Goal: Task Accomplishment & Management: Complete application form

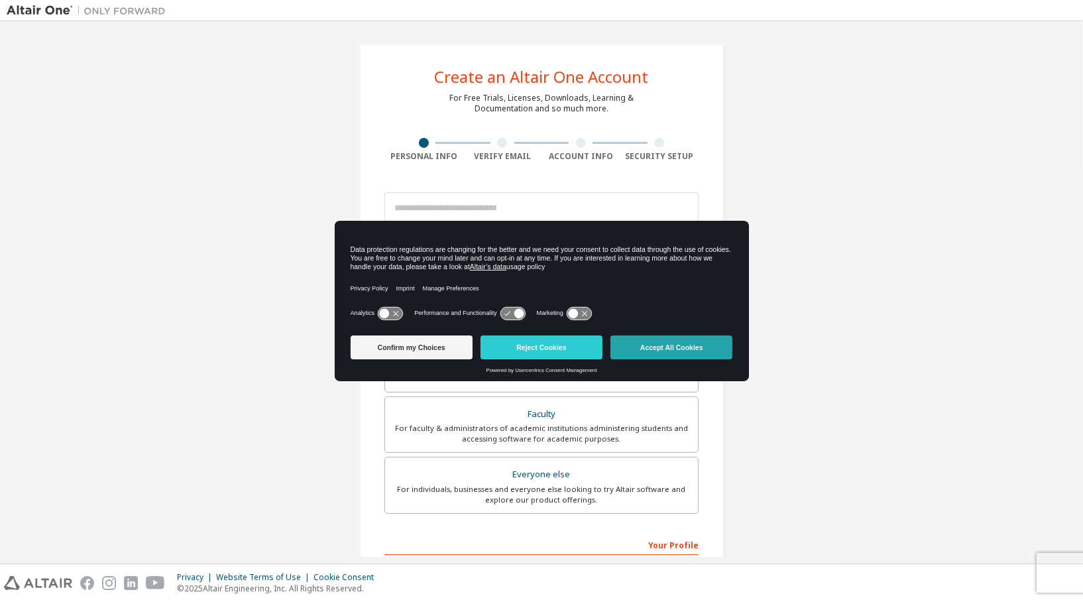
click at [654, 347] on button "Accept All Cookies" at bounding box center [672, 347] width 122 height 24
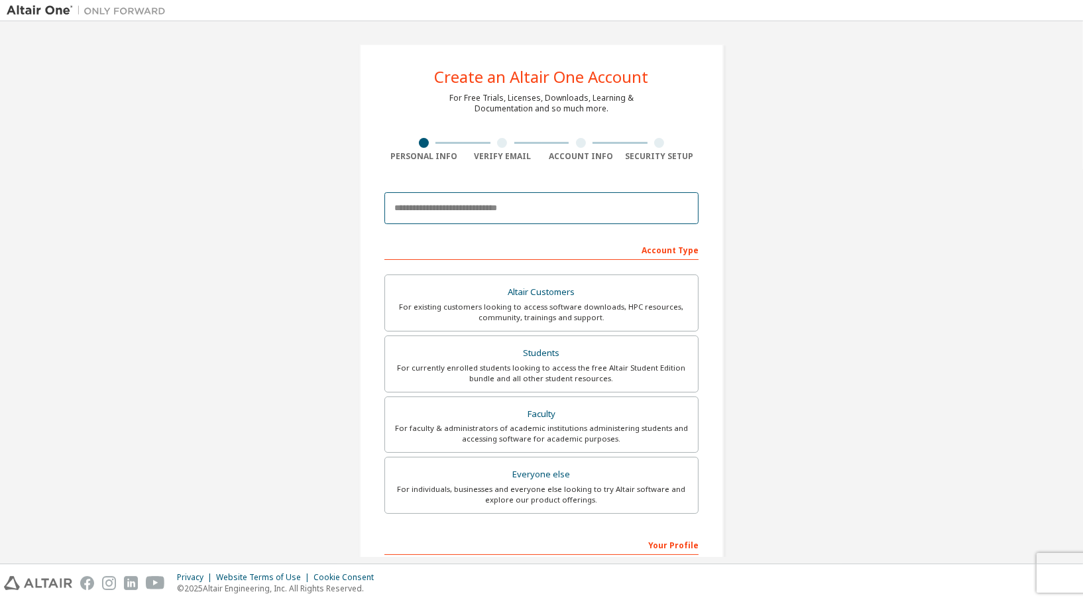
click at [567, 203] on input "email" at bounding box center [542, 208] width 314 height 32
click at [890, 237] on div "Create an Altair One Account For Free Trials, Licenses, Downloads, Learning & D…" at bounding box center [542, 379] width 1070 height 702
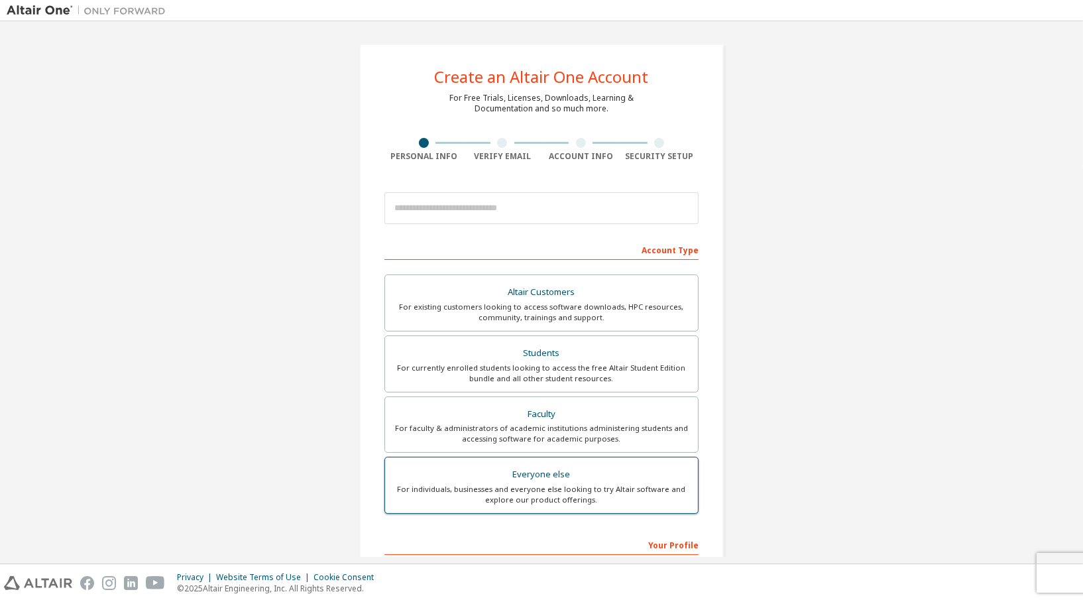
click at [570, 494] on div "For individuals, businesses and everyone else looking to try Altair software an…" at bounding box center [541, 494] width 297 height 21
click at [813, 443] on div "Create an Altair One Account For Free Trials, Licenses, Downloads, Learning & D…" at bounding box center [542, 379] width 1070 height 702
click at [560, 469] on div "Everyone else" at bounding box center [541, 474] width 297 height 19
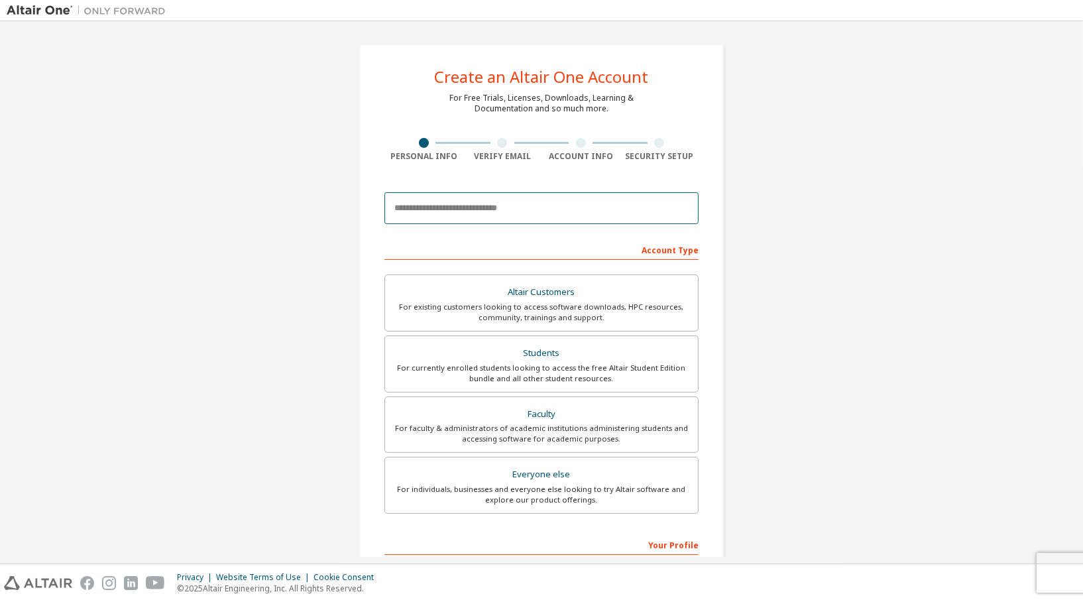
click at [439, 206] on input "email" at bounding box center [542, 208] width 314 height 32
type input "*"
click at [593, 218] on input "email" at bounding box center [542, 208] width 314 height 32
type input "**********"
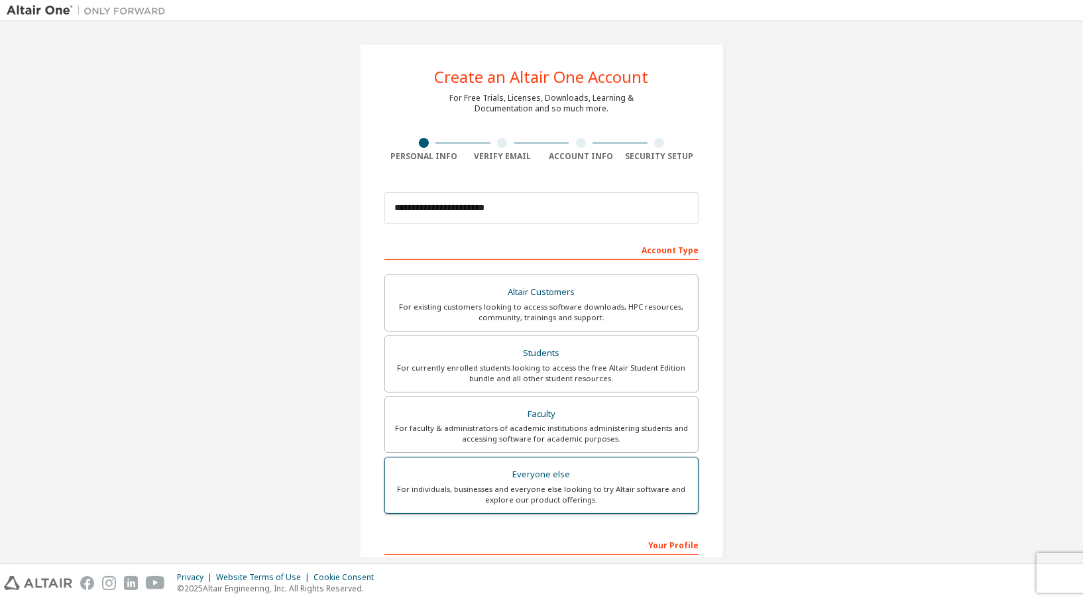
click at [574, 494] on div "For individuals, businesses and everyone else looking to try Altair software an…" at bounding box center [541, 494] width 297 height 21
click at [391, 528] on div "Account Type Altair Customers For existing customers looking to access software…" at bounding box center [542, 472] width 314 height 466
click at [522, 489] on div "For individuals, businesses and everyone else looking to try Altair software an…" at bounding box center [541, 494] width 297 height 21
click at [541, 471] on div "Everyone else" at bounding box center [541, 474] width 297 height 19
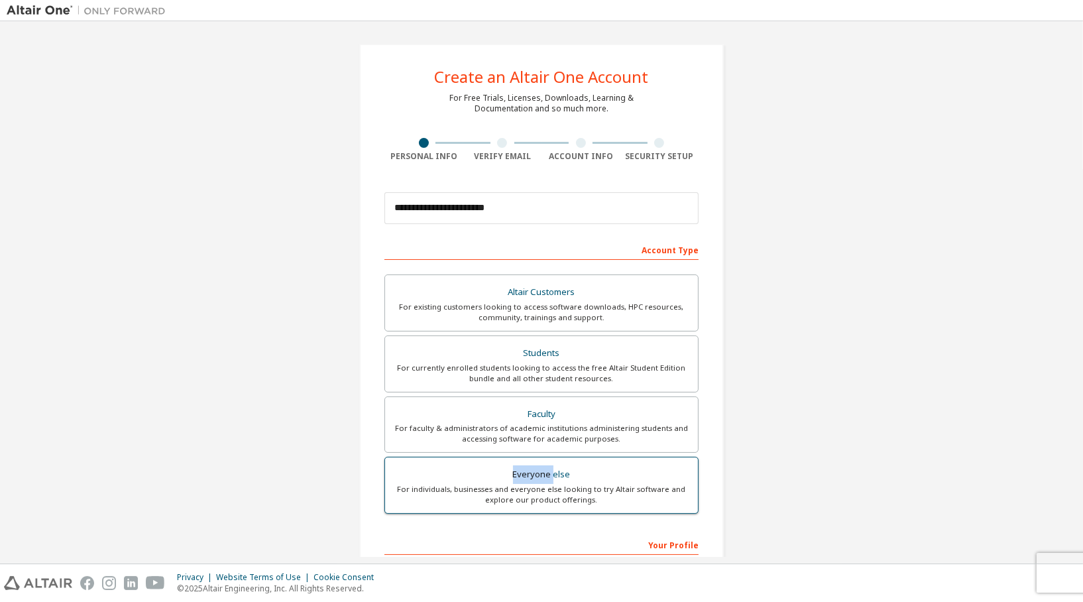
click at [541, 471] on div "Everyone else" at bounding box center [541, 474] width 297 height 19
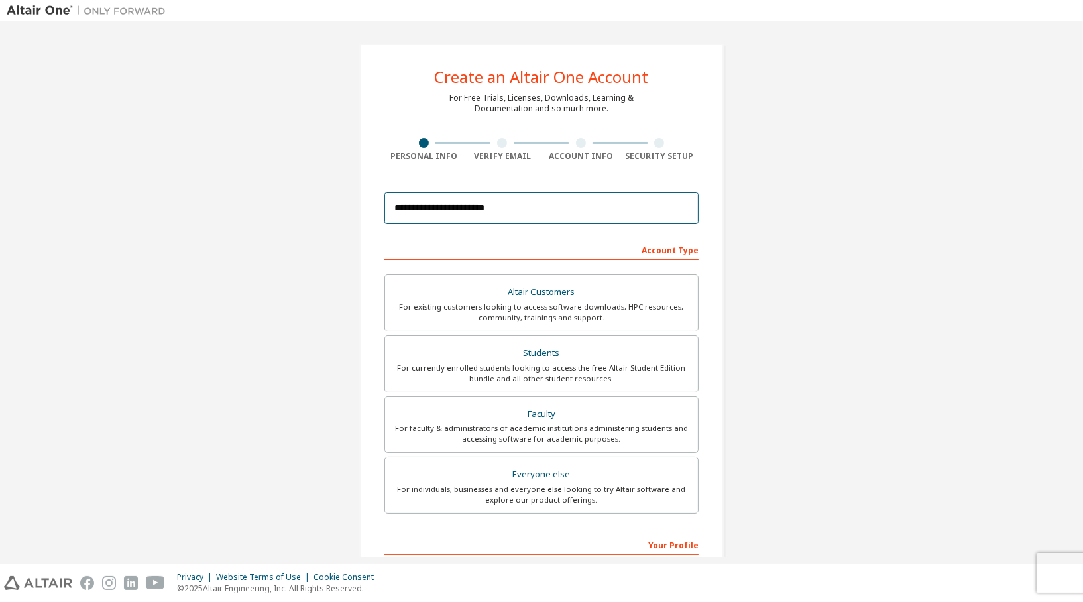
click at [599, 217] on input "**********" at bounding box center [542, 208] width 314 height 32
click at [547, 324] on label "Altair Customers For existing customers looking to access software downloads, H…" at bounding box center [542, 302] width 314 height 57
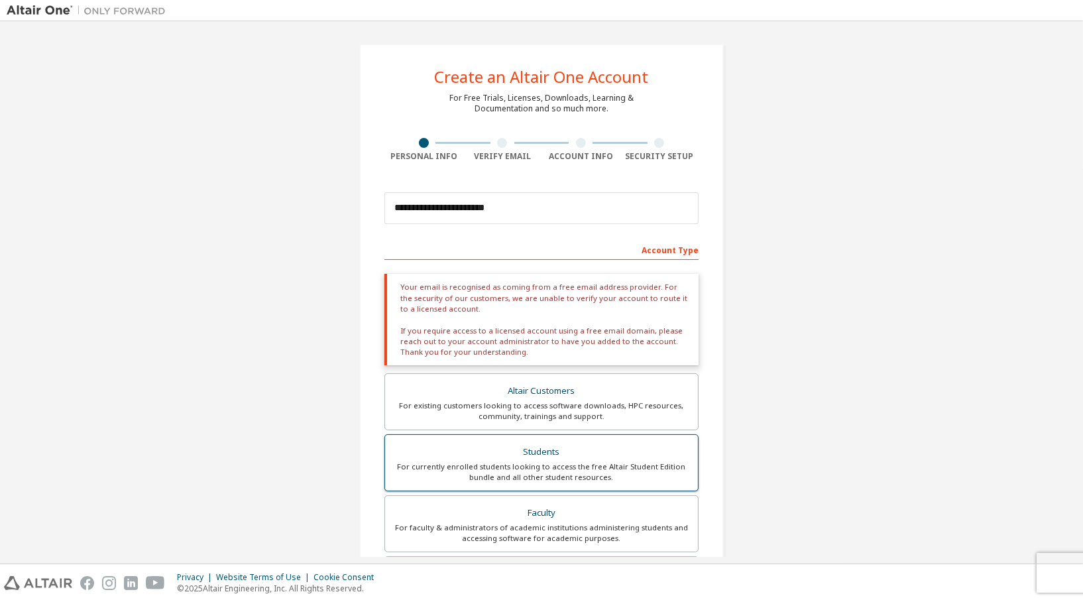
click at [503, 445] on div "Students" at bounding box center [541, 452] width 297 height 19
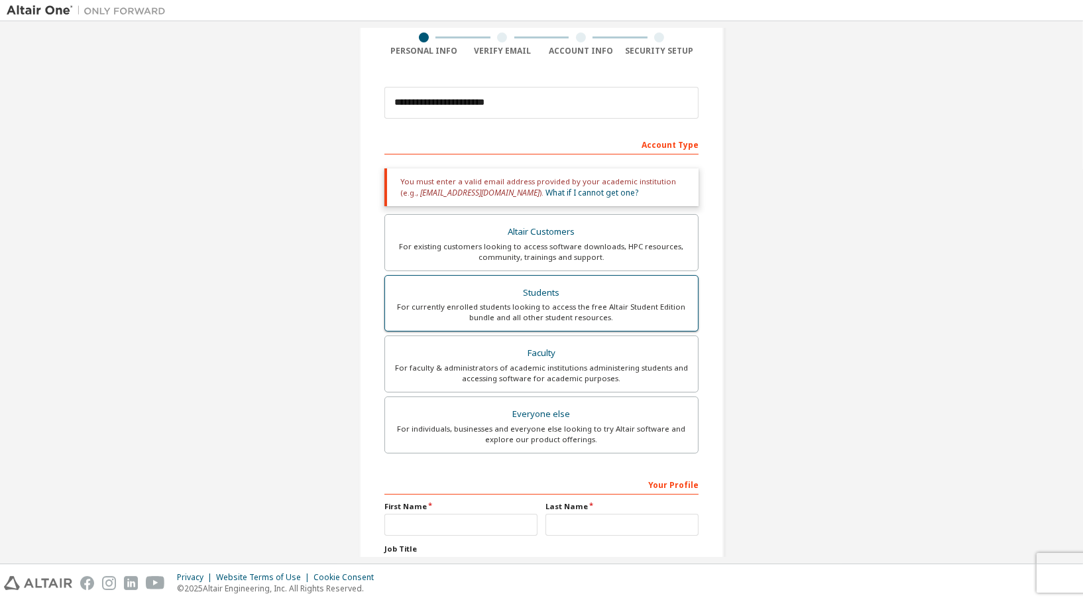
scroll to position [186, 0]
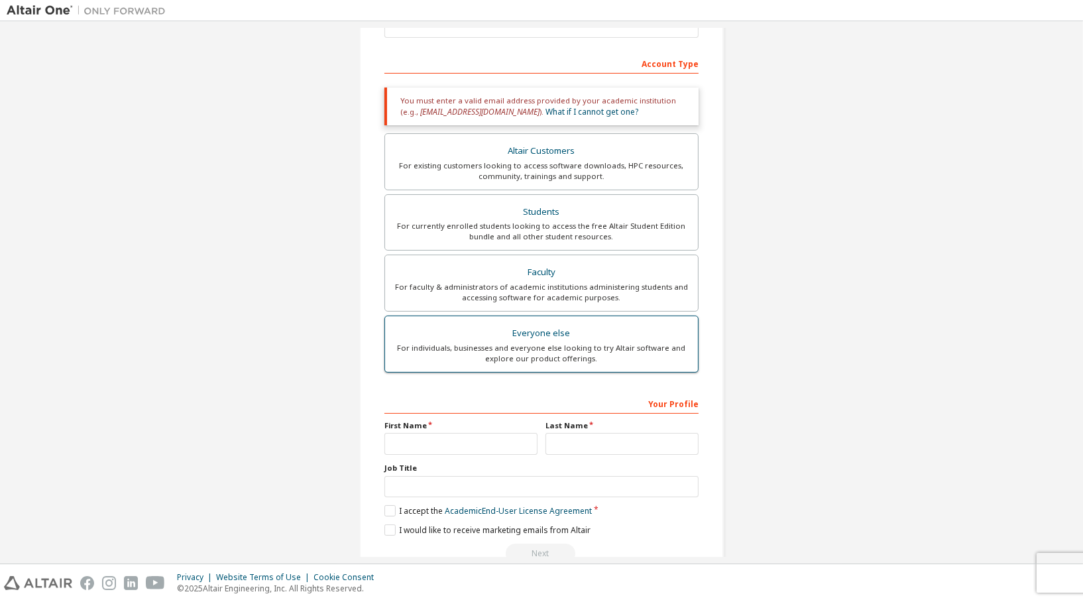
click at [568, 334] on div "Everyone else" at bounding box center [541, 333] width 297 height 19
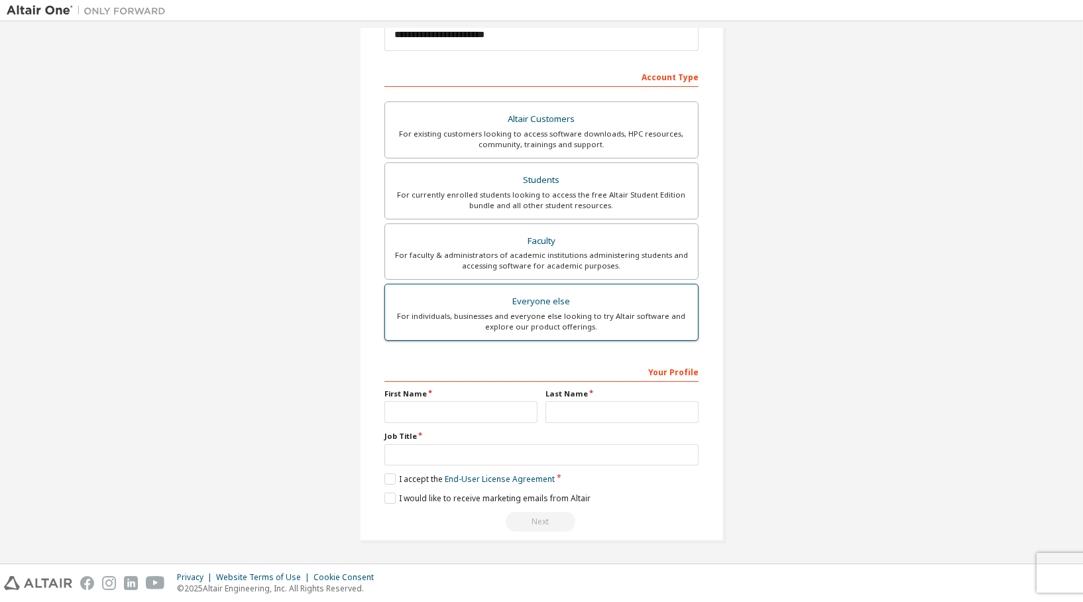
scroll to position [171, 0]
click at [453, 399] on div "First Name" at bounding box center [461, 407] width 161 height 34
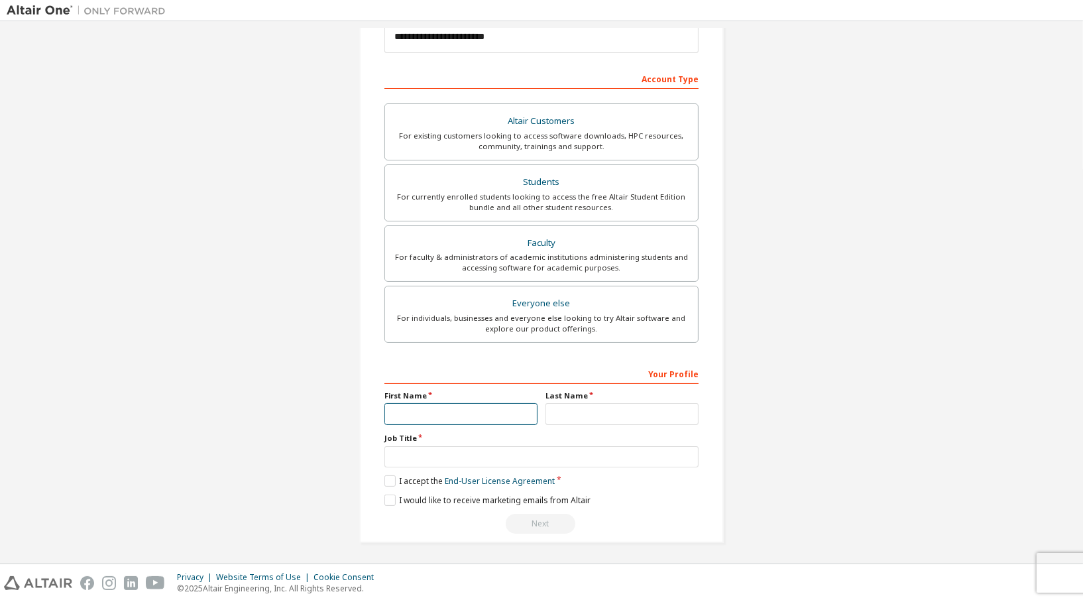
click at [456, 406] on input "text" at bounding box center [461, 414] width 153 height 22
type input "**********"
click at [589, 403] on input "text" at bounding box center [622, 414] width 153 height 22
type input "*****"
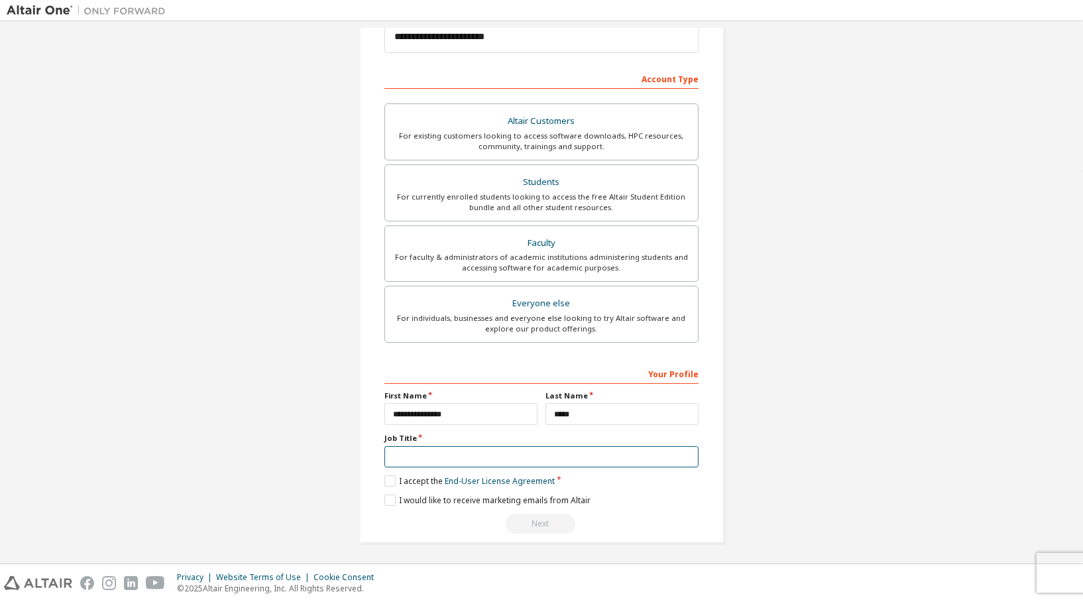
click at [426, 454] on input "text" at bounding box center [542, 457] width 314 height 22
click at [385, 480] on label "I accept the End-User License Agreement" at bounding box center [470, 480] width 170 height 11
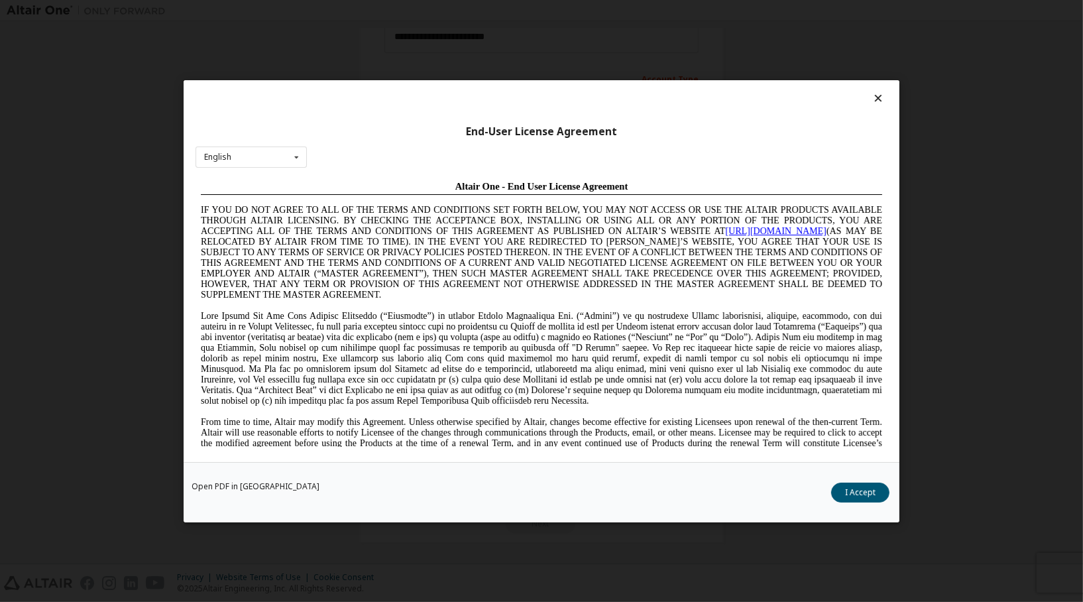
scroll to position [0, 0]
click at [889, 487] on div "Open PDF in New Tab I Accept" at bounding box center [542, 491] width 716 height 60
click at [839, 497] on button "I Accept" at bounding box center [860, 492] width 58 height 20
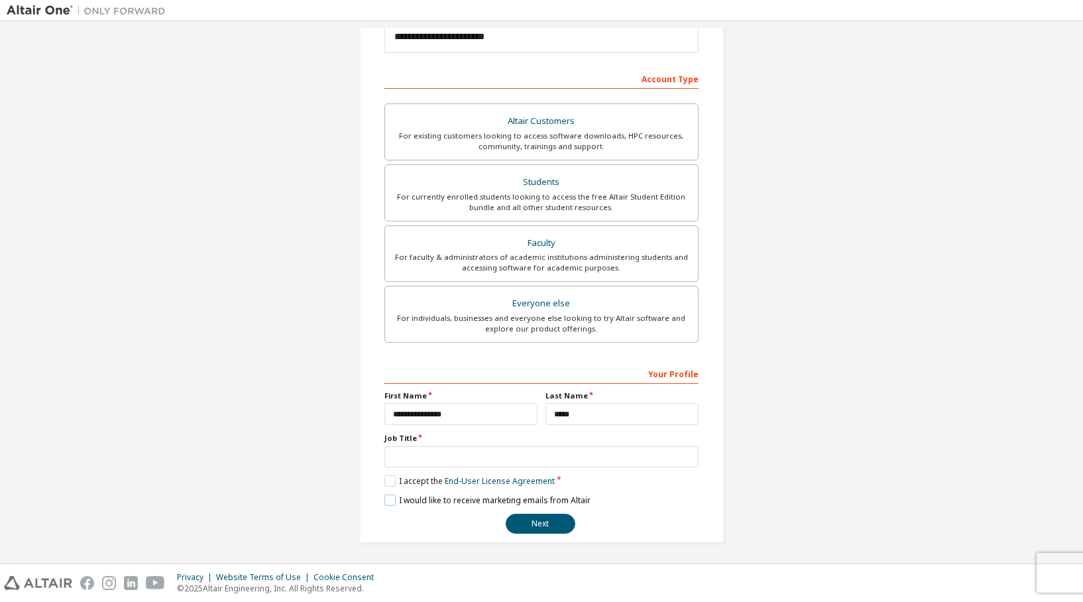
click at [391, 495] on label "I would like to receive marketing emails from Altair" at bounding box center [488, 500] width 206 height 11
click at [440, 457] on input "text" at bounding box center [542, 457] width 314 height 22
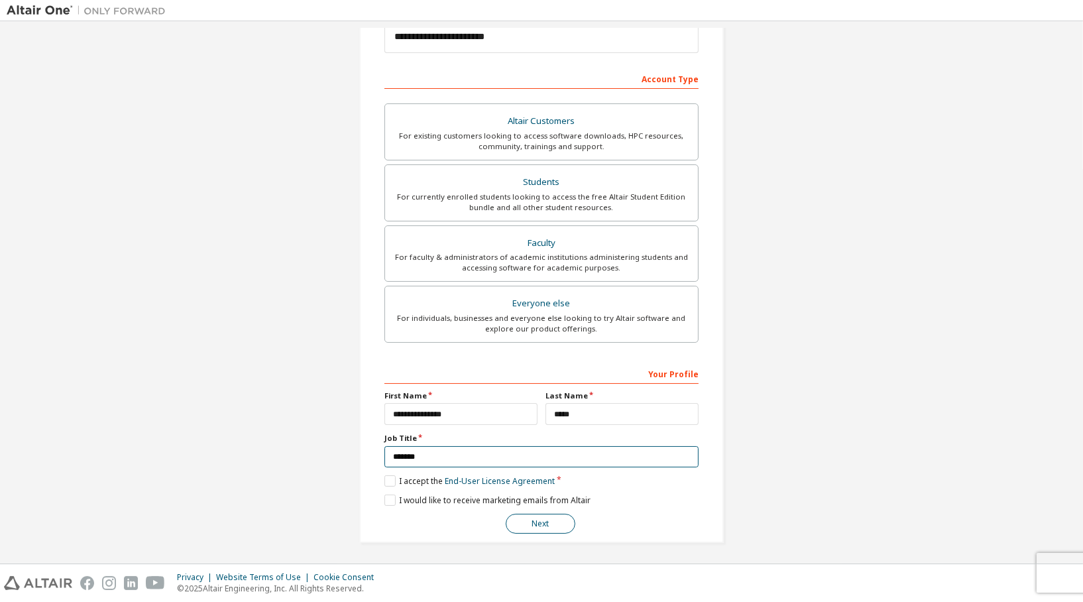
type input "*******"
click at [539, 520] on button "Next" at bounding box center [541, 524] width 70 height 20
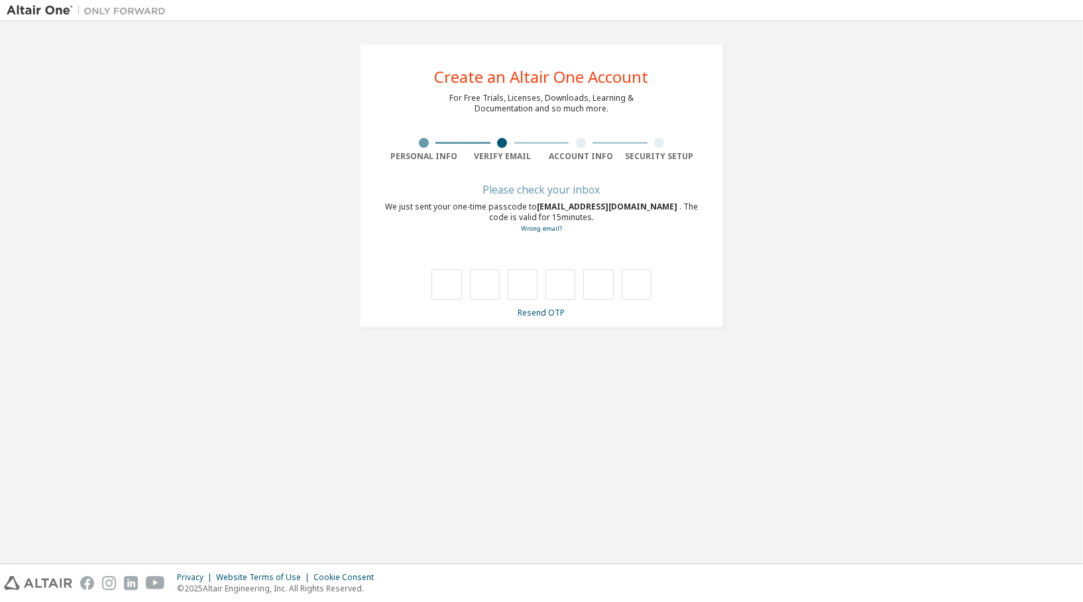
click at [869, 333] on div "**********" at bounding box center [542, 186] width 1070 height 316
